Goal: Task Accomplishment & Management: Use online tool/utility

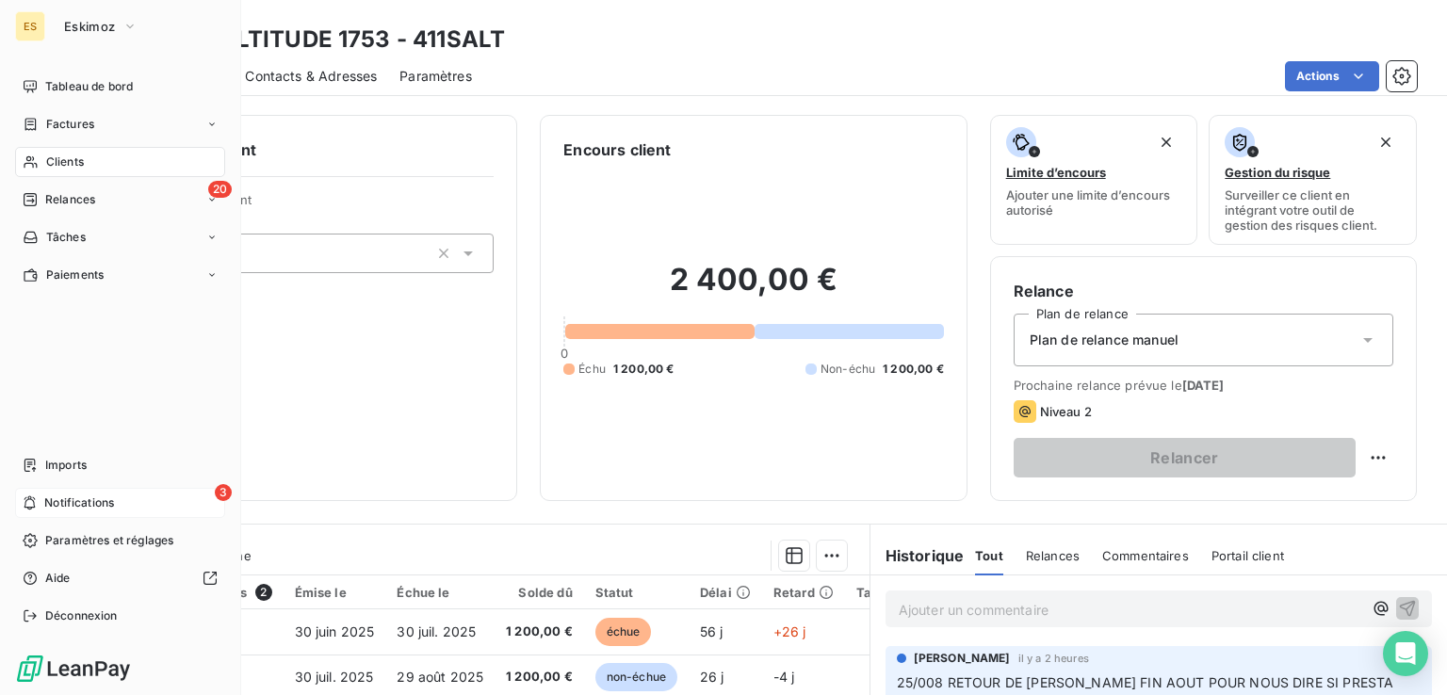
scroll to position [283, 0]
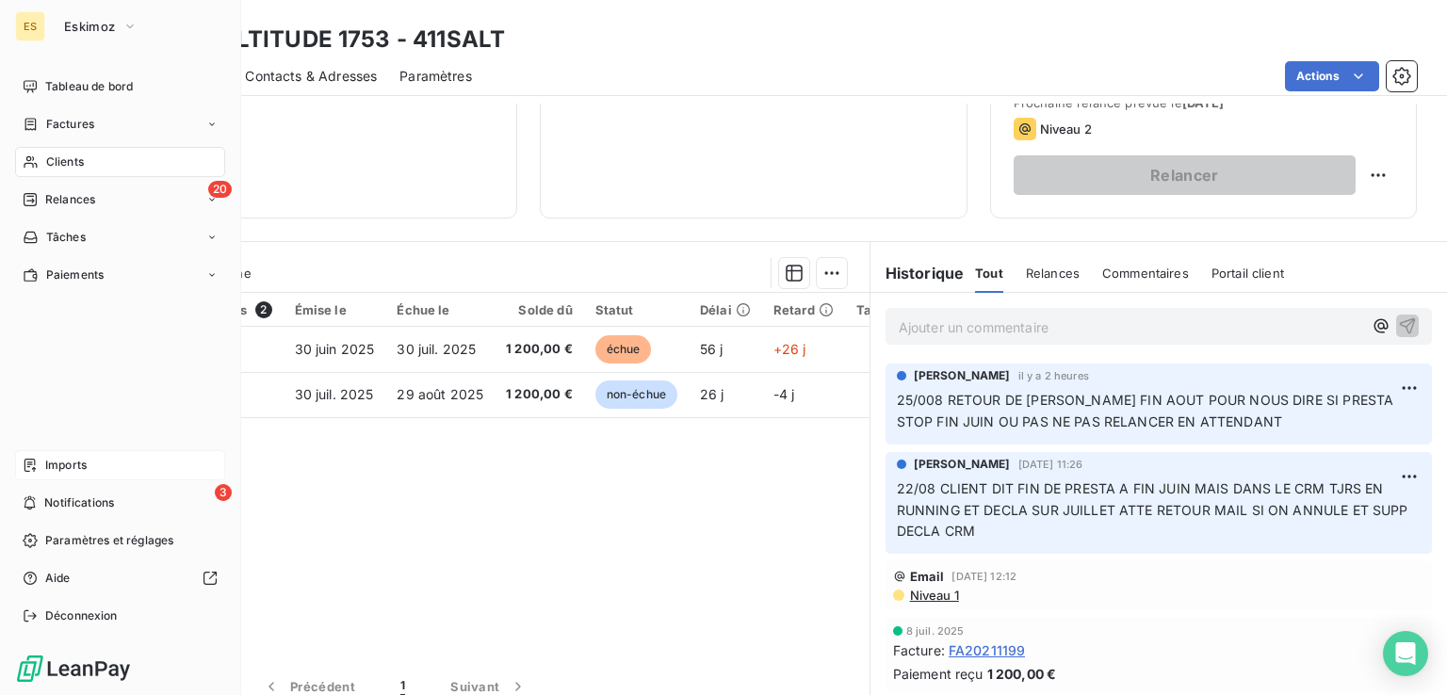
click at [47, 472] on span "Imports" at bounding box center [65, 465] width 41 height 17
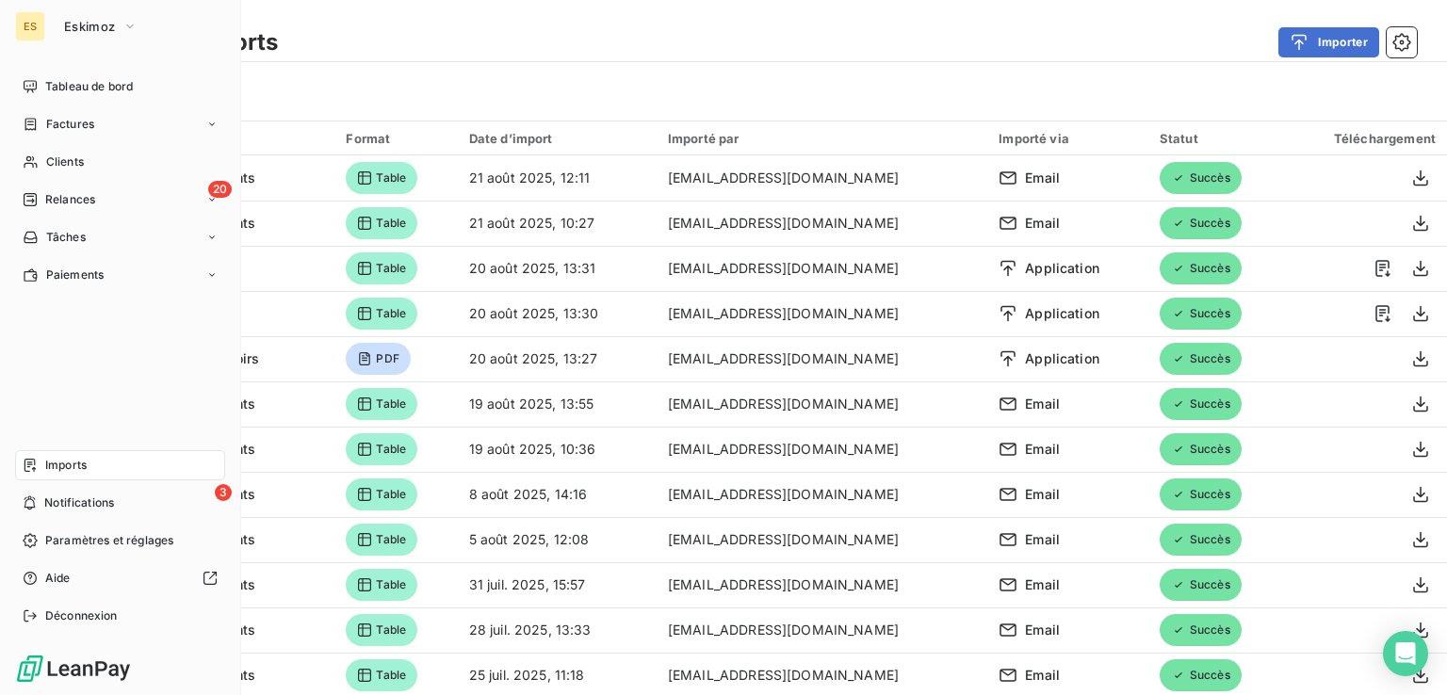
click at [41, 35] on div "ES" at bounding box center [30, 26] width 30 height 30
click at [100, 17] on button "Eskimoz" at bounding box center [101, 26] width 96 height 30
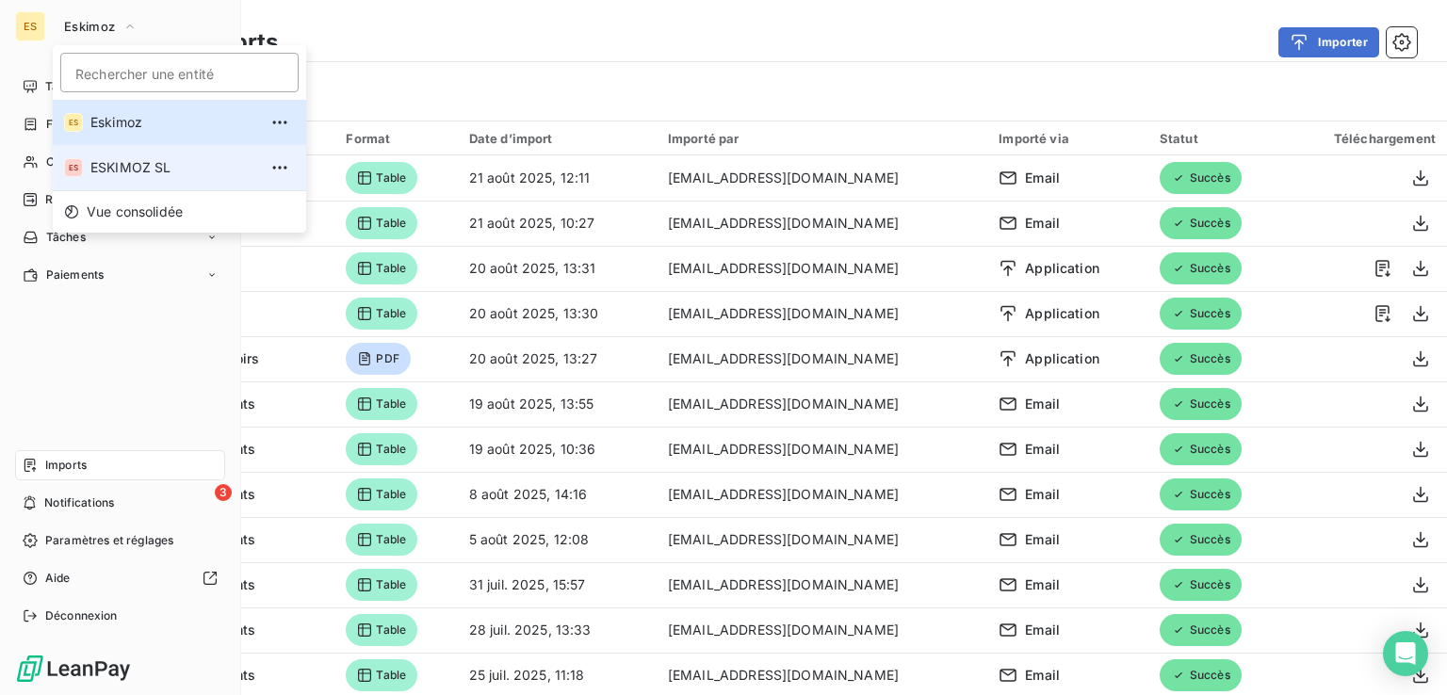
click at [113, 155] on li "ES ESKIMOZ SL" at bounding box center [179, 167] width 253 height 45
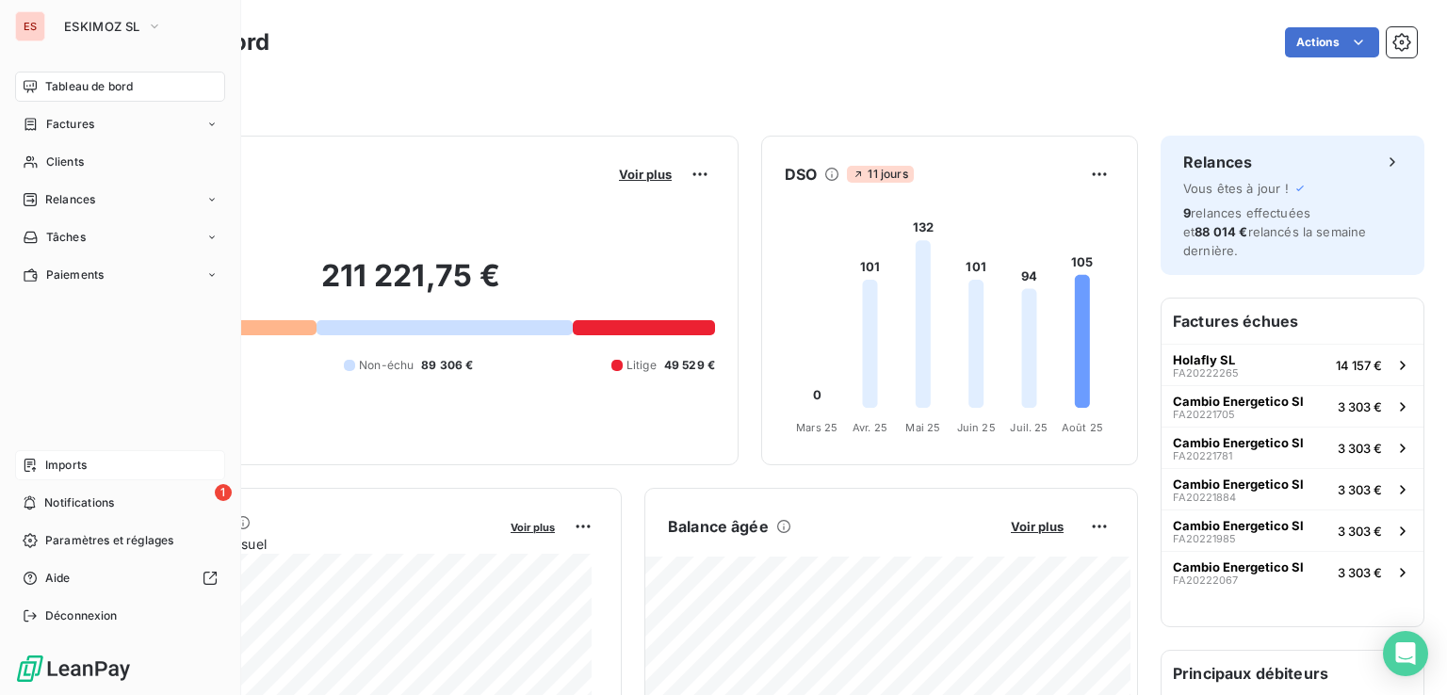
click at [47, 464] on span "Imports" at bounding box center [65, 465] width 41 height 17
